Goal: Task Accomplishment & Management: Manage account settings

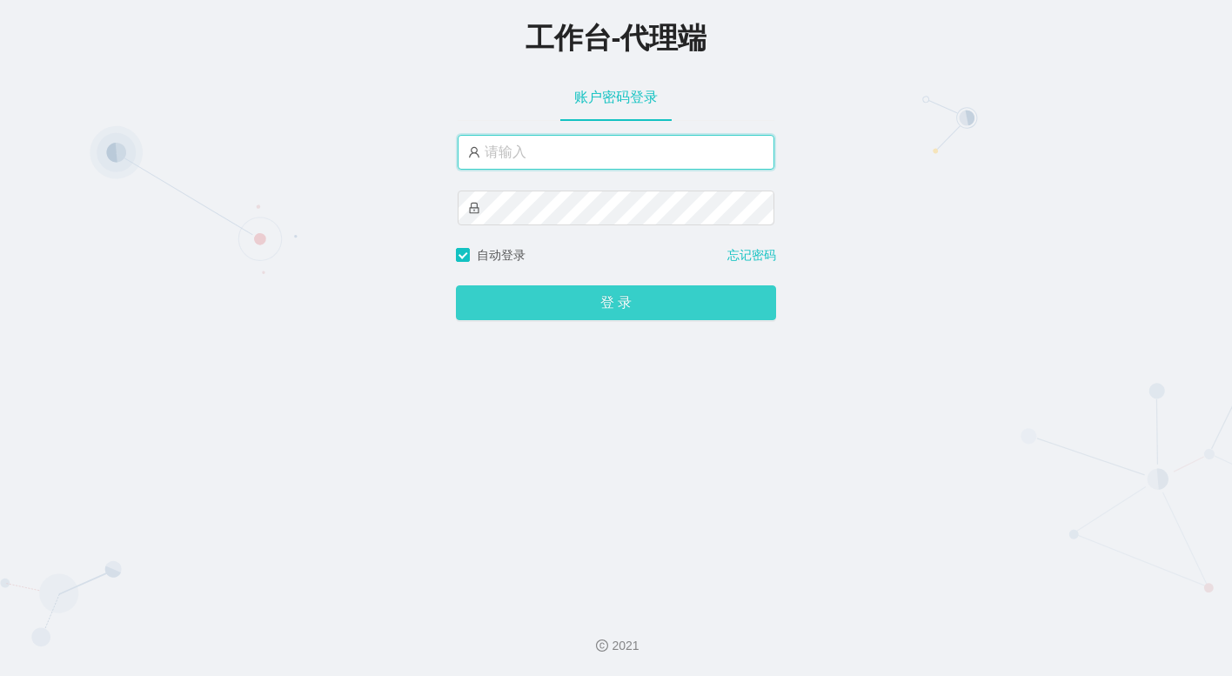
type input "金辉"
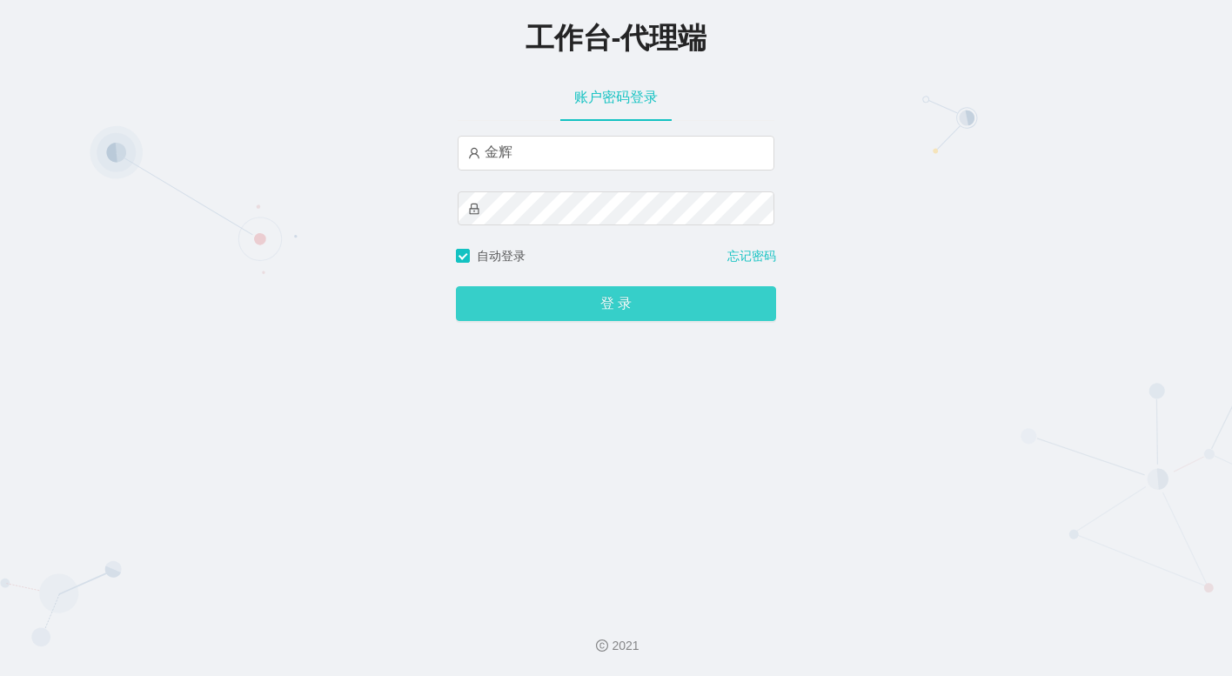
click at [595, 309] on button "登 录" at bounding box center [616, 303] width 320 height 35
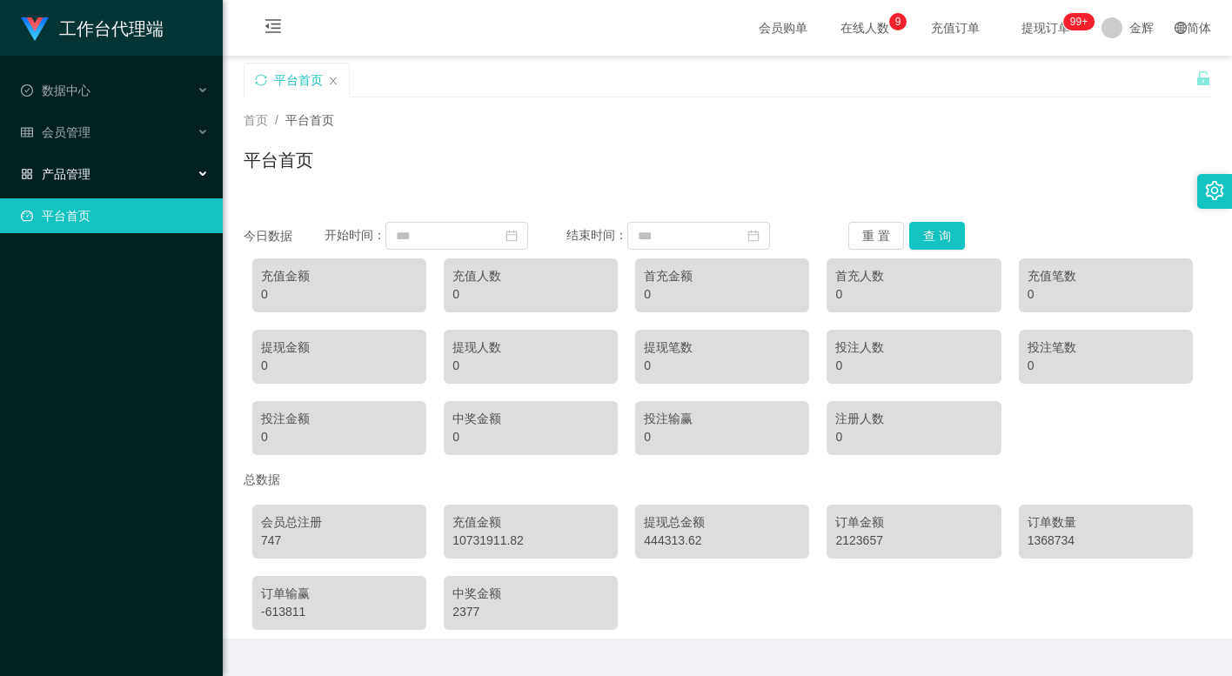
click at [108, 157] on div "产品管理" at bounding box center [111, 174] width 223 height 35
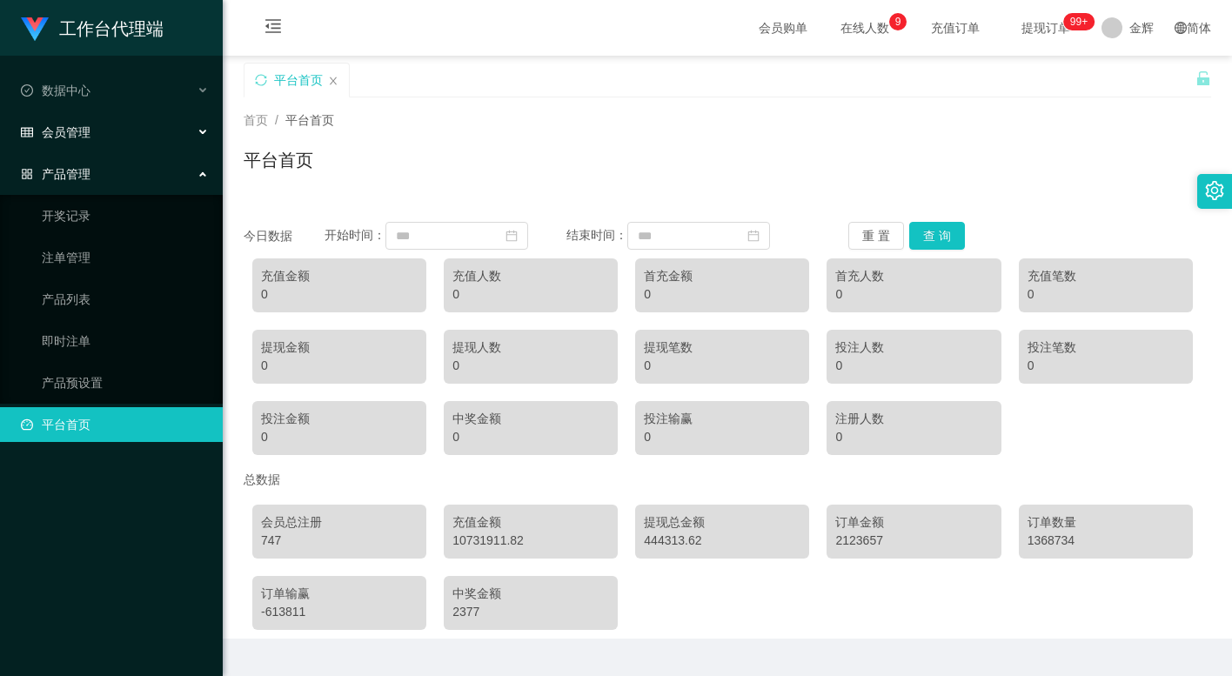
click at [108, 142] on div "会员管理" at bounding box center [111, 132] width 223 height 35
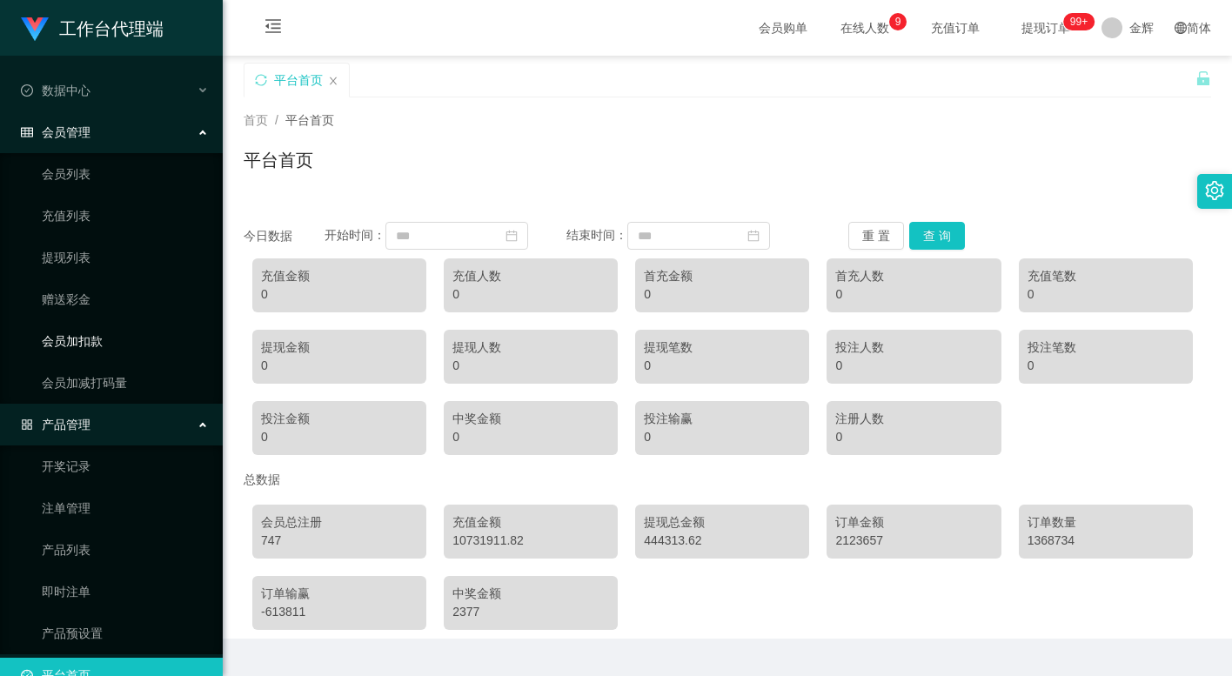
click at [70, 337] on link "会员加扣款" at bounding box center [125, 341] width 167 height 35
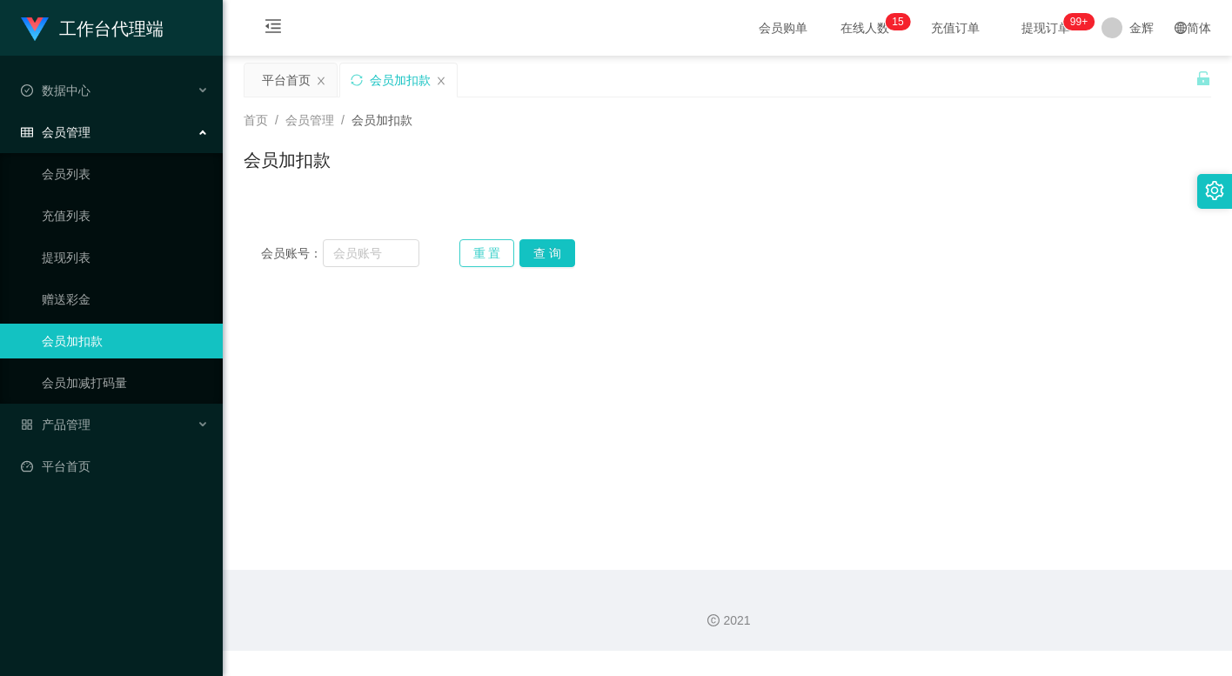
click at [497, 251] on button "重 置" at bounding box center [488, 253] width 56 height 28
click at [400, 264] on input "text" at bounding box center [371, 253] width 97 height 28
paste input "JWJ359258"
type input "JWJ359258"
drag, startPoint x: 551, startPoint y: 265, endPoint x: 557, endPoint y: 274, distance: 11.3
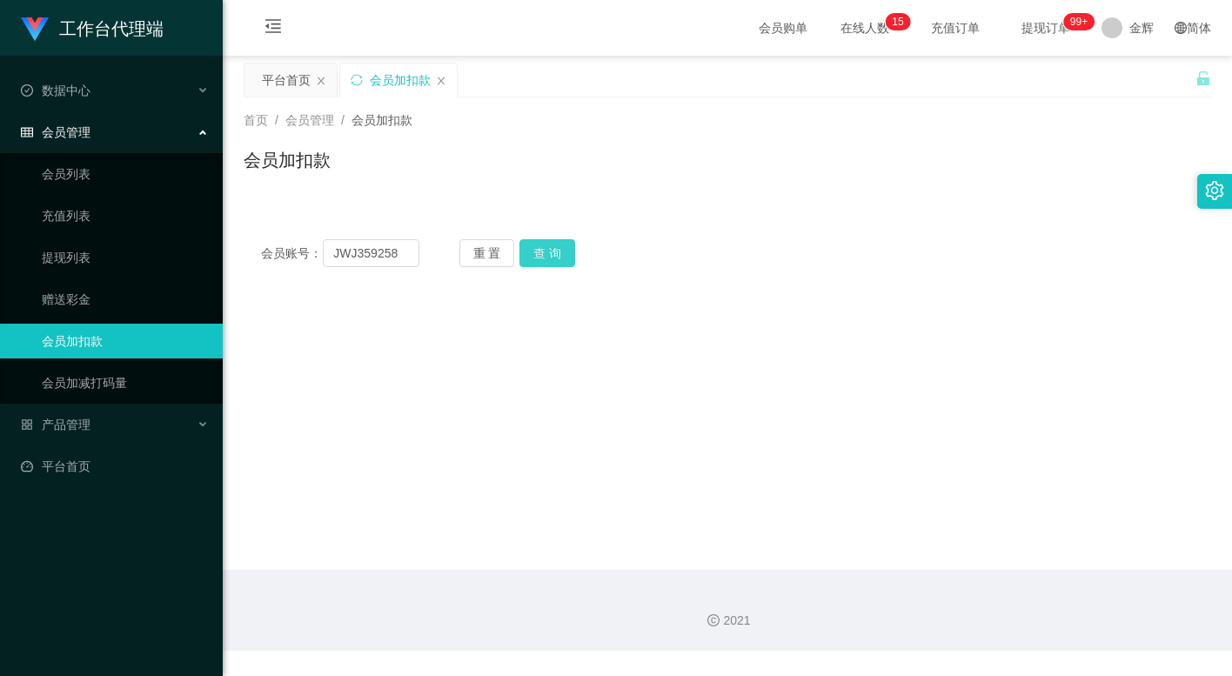
click at [552, 265] on button "查 询" at bounding box center [548, 253] width 56 height 28
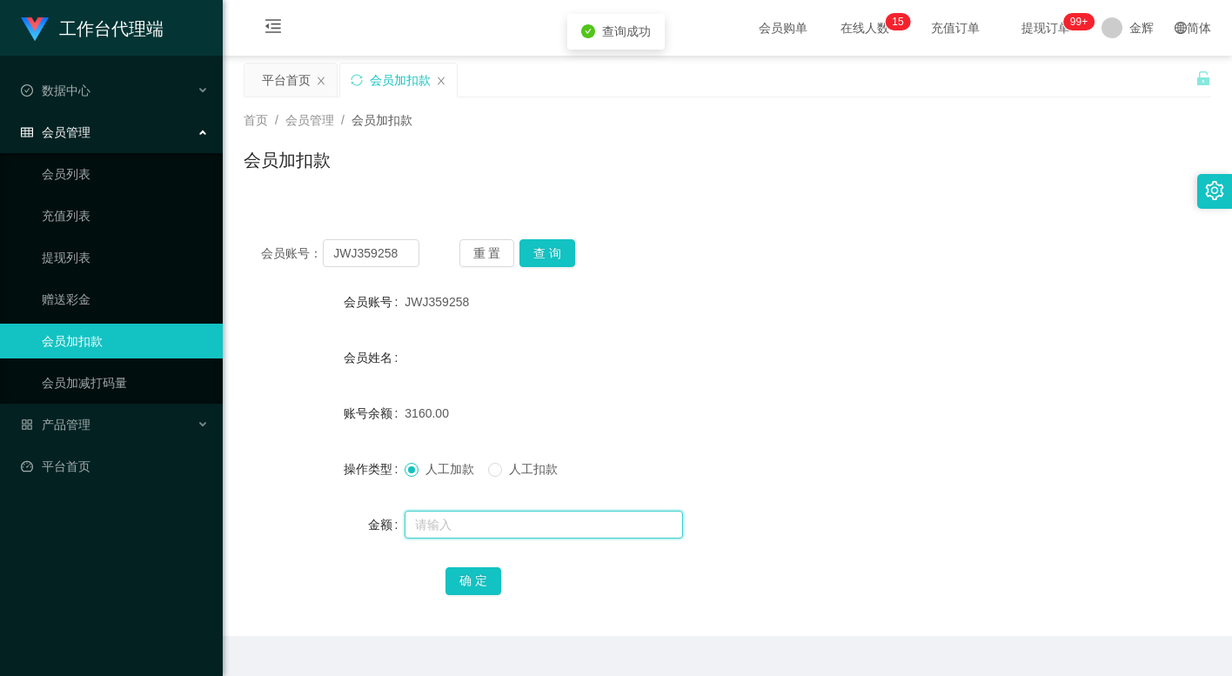
click at [457, 538] on input "text" at bounding box center [544, 525] width 278 height 28
type input "15"
drag, startPoint x: 468, startPoint y: 570, endPoint x: 287, endPoint y: 513, distance: 189.9
click at [468, 570] on button "确 定" at bounding box center [474, 581] width 56 height 28
click at [486, 249] on button "重 置" at bounding box center [488, 253] width 56 height 28
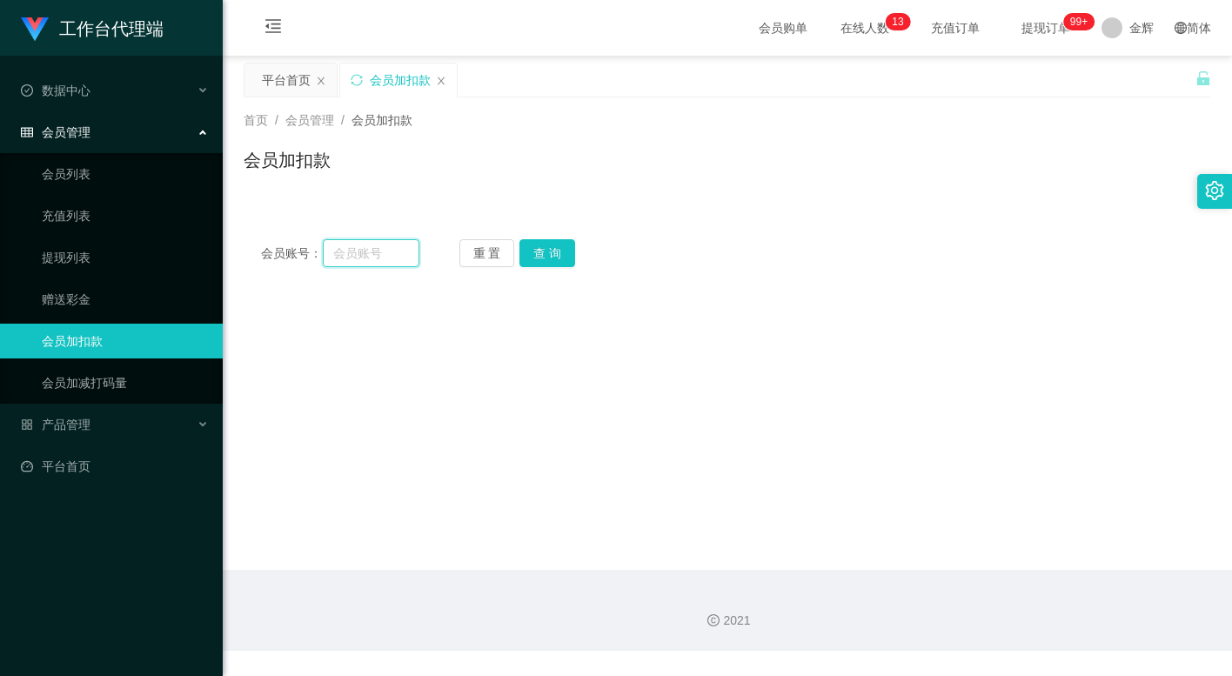
click at [385, 245] on input "text" at bounding box center [371, 253] width 97 height 28
paste input "mandy8668"
type input "mandy8668"
click at [567, 252] on button "查 询" at bounding box center [548, 253] width 56 height 28
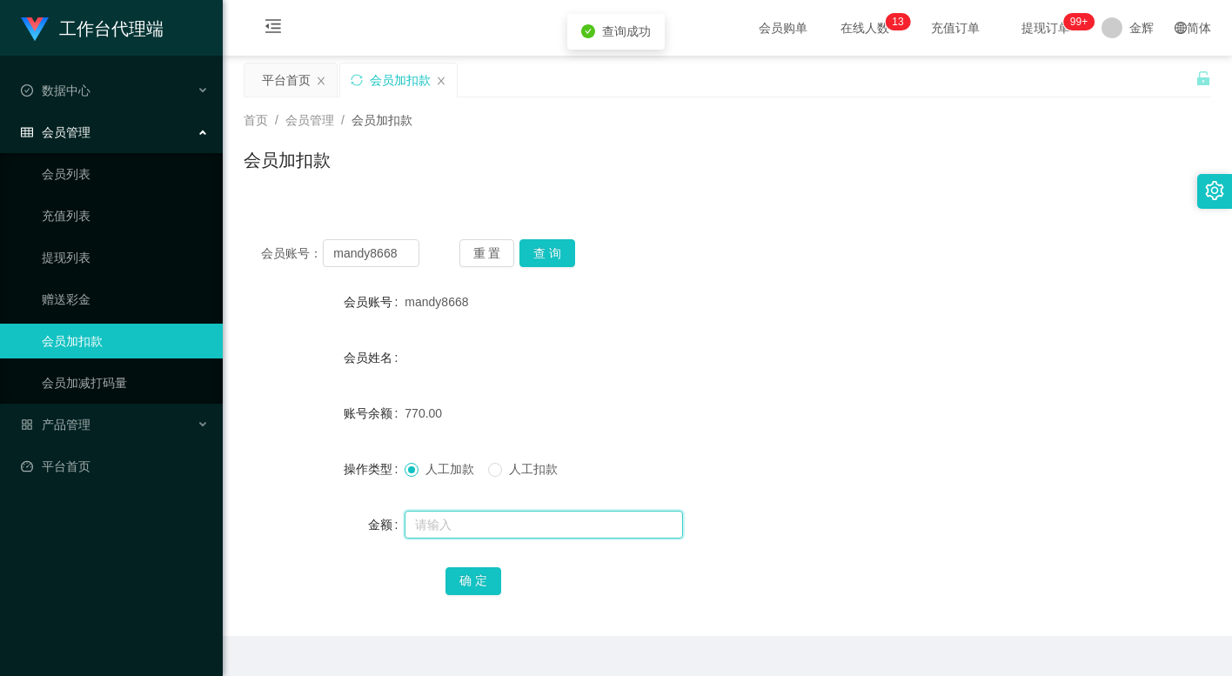
click at [434, 535] on input "text" at bounding box center [544, 525] width 278 height 28
type input "15"
drag, startPoint x: 480, startPoint y: 582, endPoint x: 314, endPoint y: 585, distance: 166.2
click at [480, 582] on button "确 定" at bounding box center [474, 581] width 56 height 28
click at [497, 249] on button "重 置" at bounding box center [488, 253] width 56 height 28
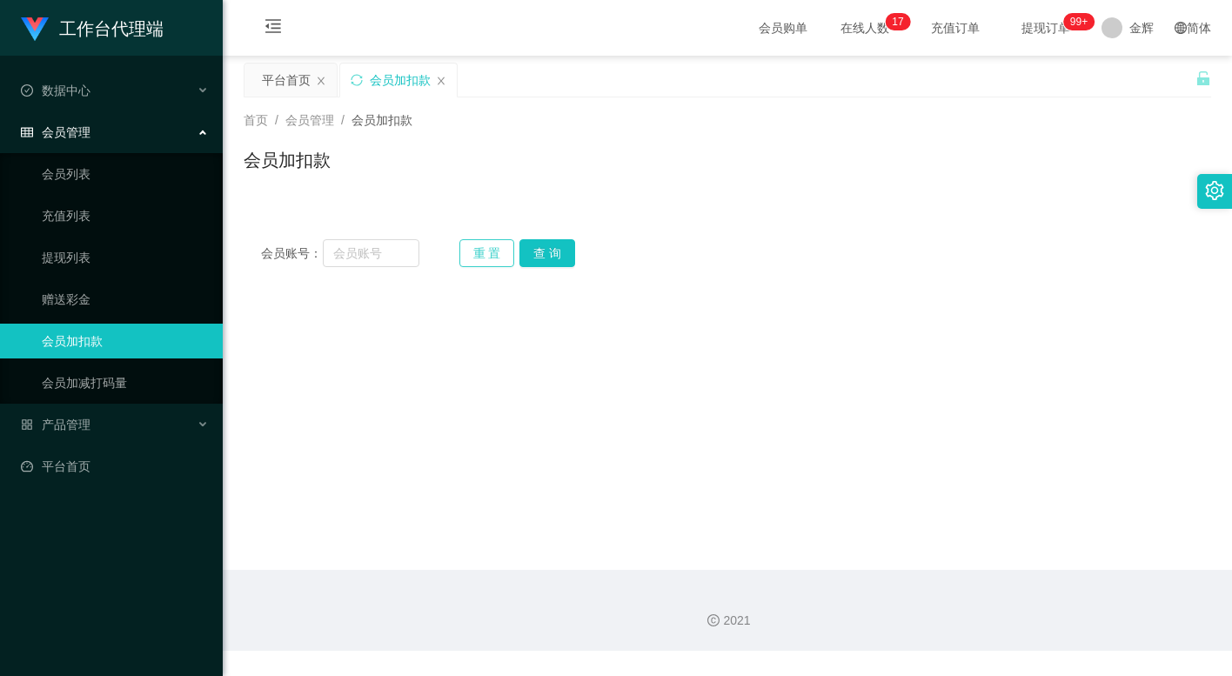
click at [481, 244] on button "重 置" at bounding box center [488, 253] width 56 height 28
click at [382, 254] on input "text" at bounding box center [371, 253] width 97 height 28
paste input "Pema"
type input "Pema"
click at [548, 249] on button "查 询" at bounding box center [548, 253] width 56 height 28
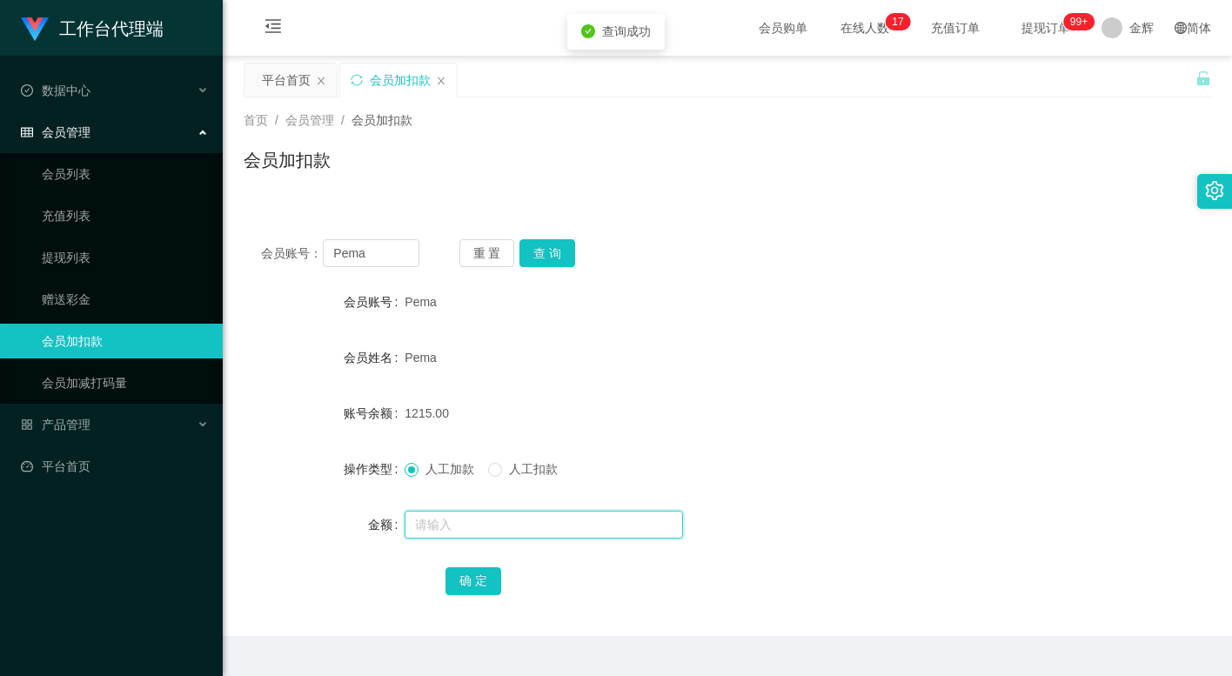
click at [460, 525] on input "text" at bounding box center [544, 525] width 278 height 28
type input "15"
click at [476, 577] on button "确 定" at bounding box center [474, 581] width 56 height 28
click at [500, 257] on button "重 置" at bounding box center [488, 253] width 56 height 28
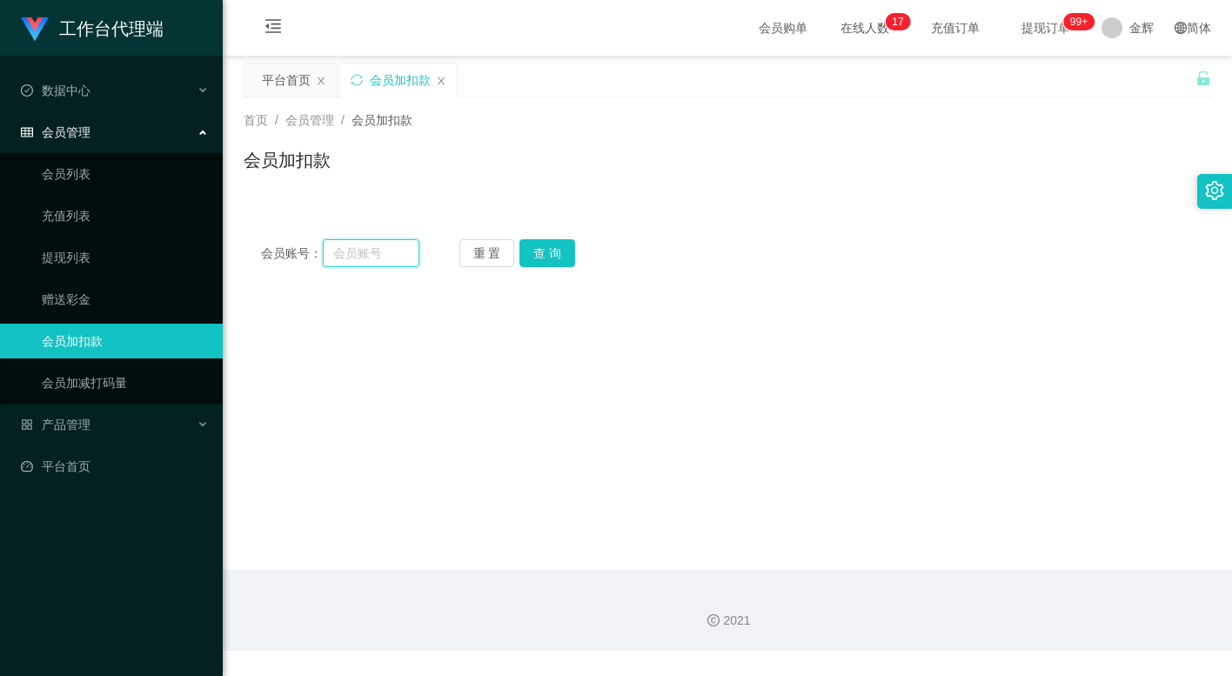
click at [372, 259] on input "text" at bounding box center [371, 253] width 97 height 28
paste input "SI986687"
type input "SI986687"
click at [540, 248] on button "查 询" at bounding box center [548, 253] width 56 height 28
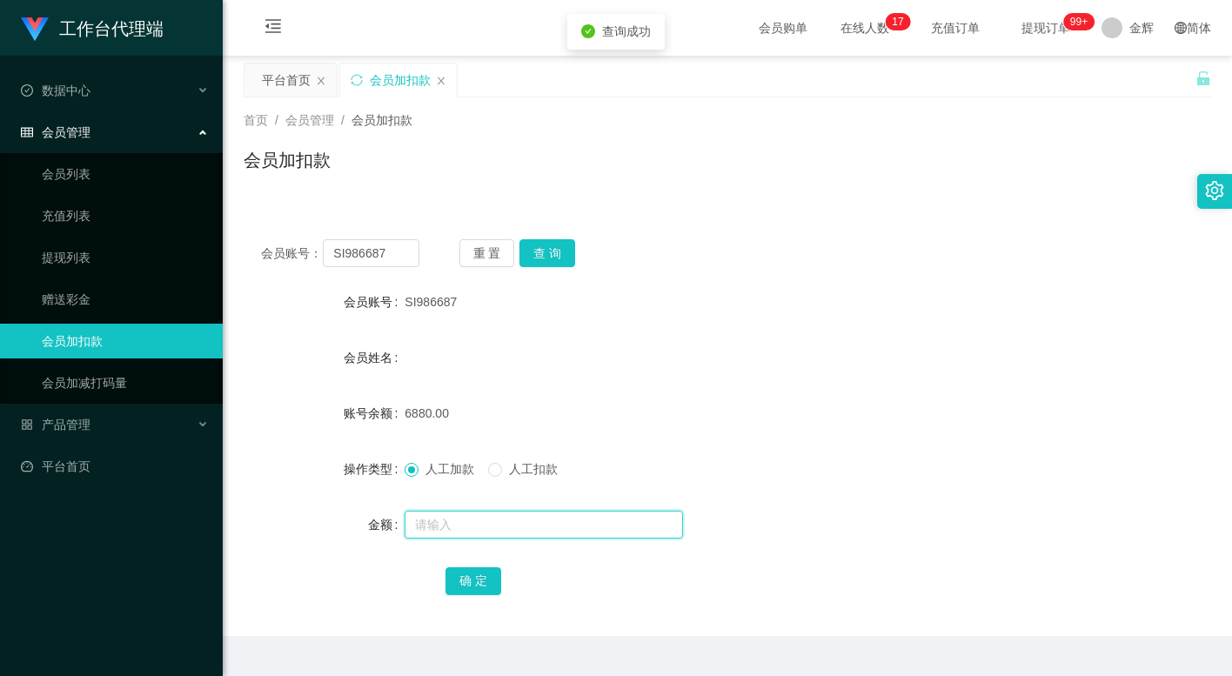
click at [429, 523] on input "text" at bounding box center [544, 525] width 278 height 28
type input "15"
click at [497, 577] on button "确 定" at bounding box center [474, 581] width 56 height 28
click at [601, 160] on div "会员加扣款" at bounding box center [728, 167] width 968 height 40
drag, startPoint x: 625, startPoint y: 142, endPoint x: 643, endPoint y: 133, distance: 20.2
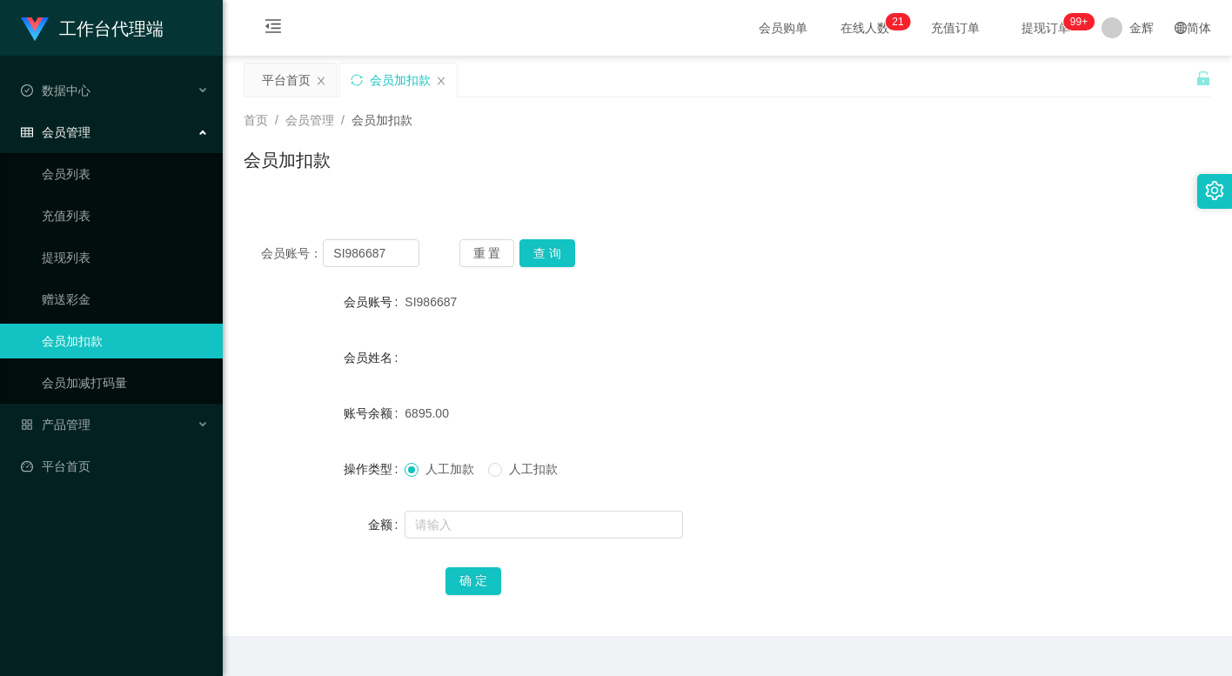
click at [625, 142] on div "首页 / 会员管理 / 会员加扣款 / 会员加扣款" at bounding box center [728, 149] width 968 height 76
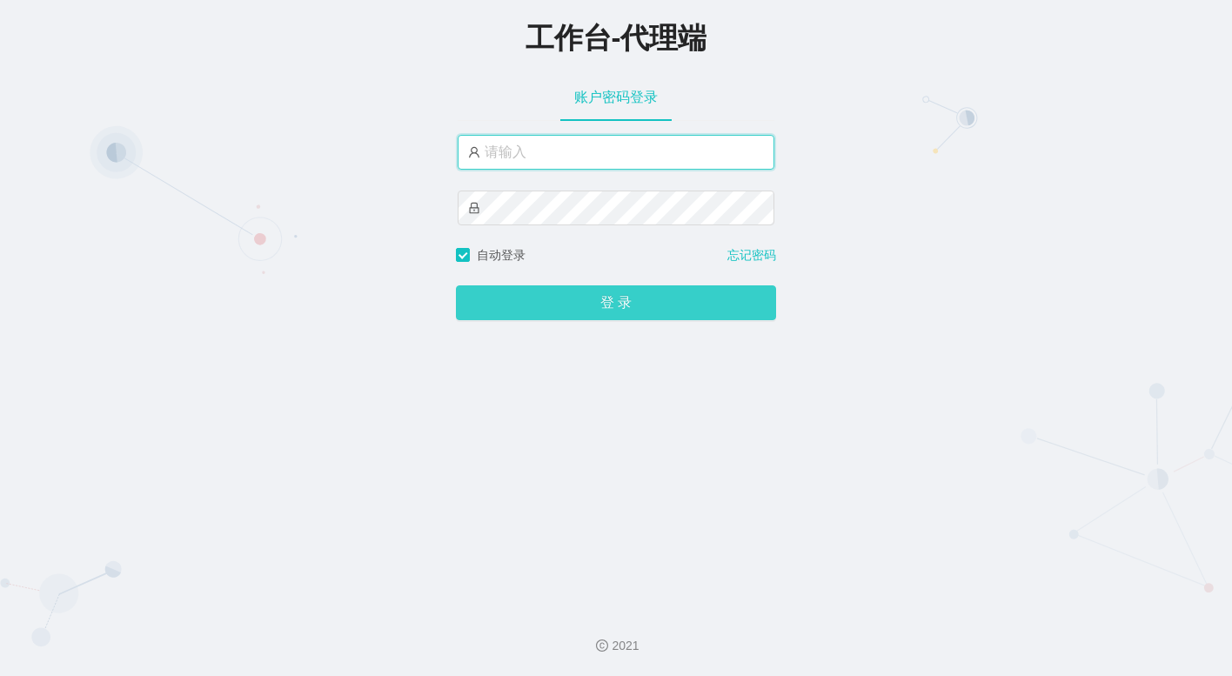
type input "[PERSON_NAME]"
drag, startPoint x: 620, startPoint y: 311, endPoint x: 689, endPoint y: 147, distance: 177.8
click at [620, 308] on button "登 录" at bounding box center [616, 302] width 320 height 35
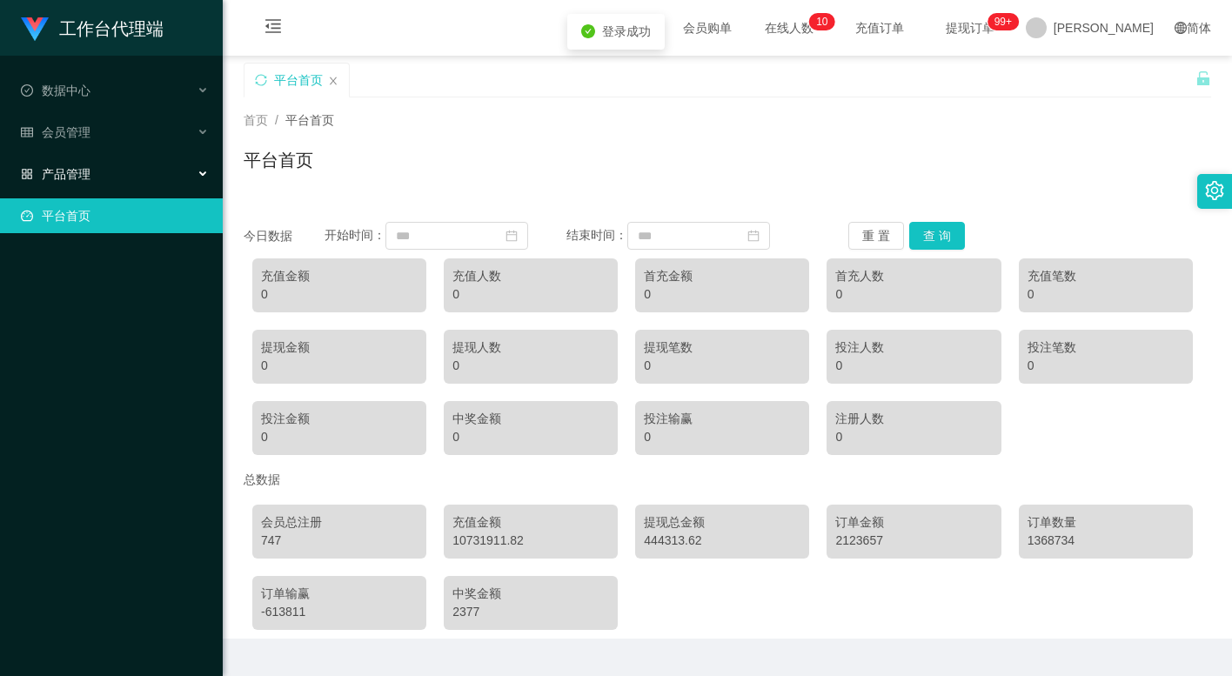
click at [73, 167] on span "产品管理" at bounding box center [56, 174] width 70 height 14
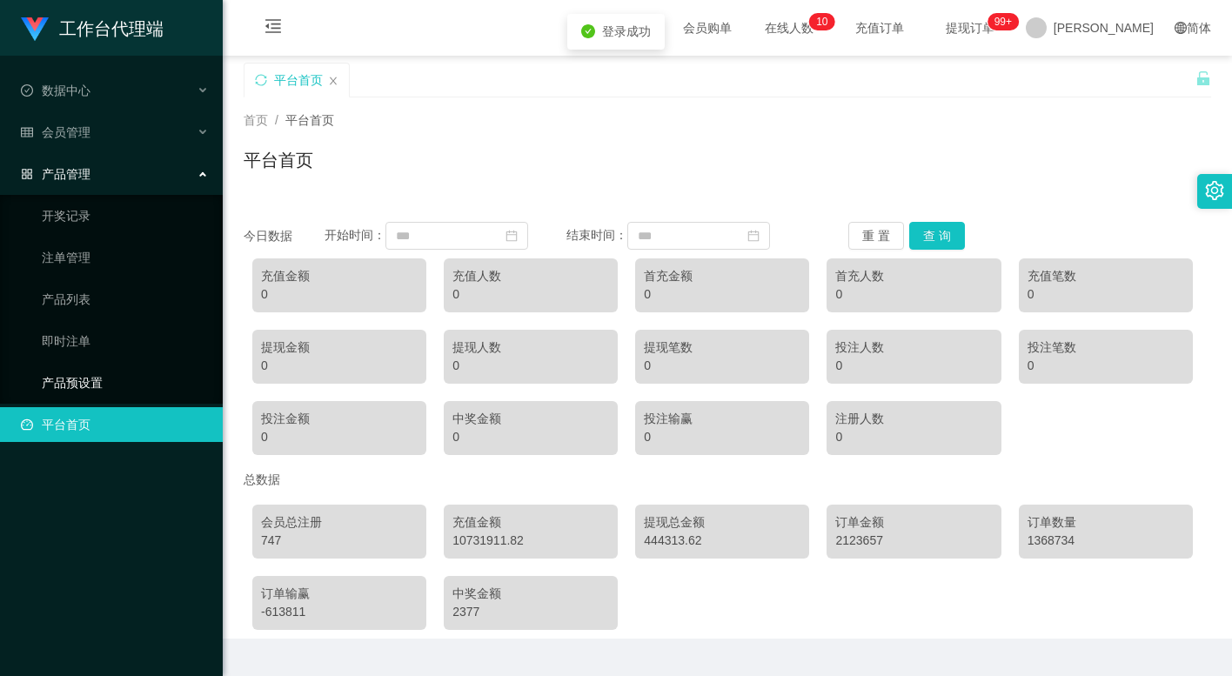
click at [77, 381] on link "产品预设置" at bounding box center [125, 383] width 167 height 35
